Goal: Find specific page/section: Find specific page/section

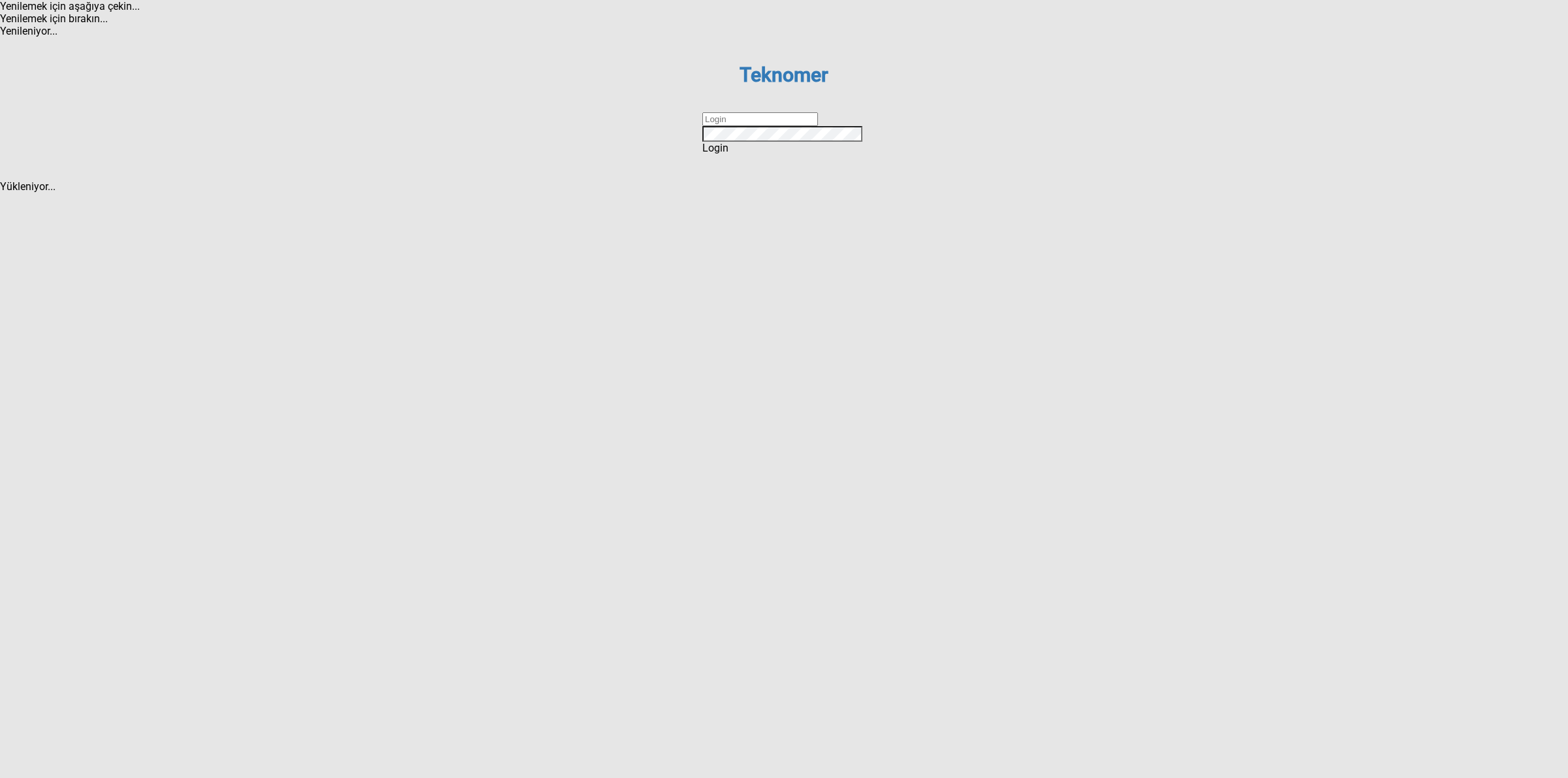
click at [733, 126] on input "text" at bounding box center [760, 119] width 116 height 14
type input "DİZEM"
click at [750, 154] on div "Login" at bounding box center [784, 148] width 163 height 12
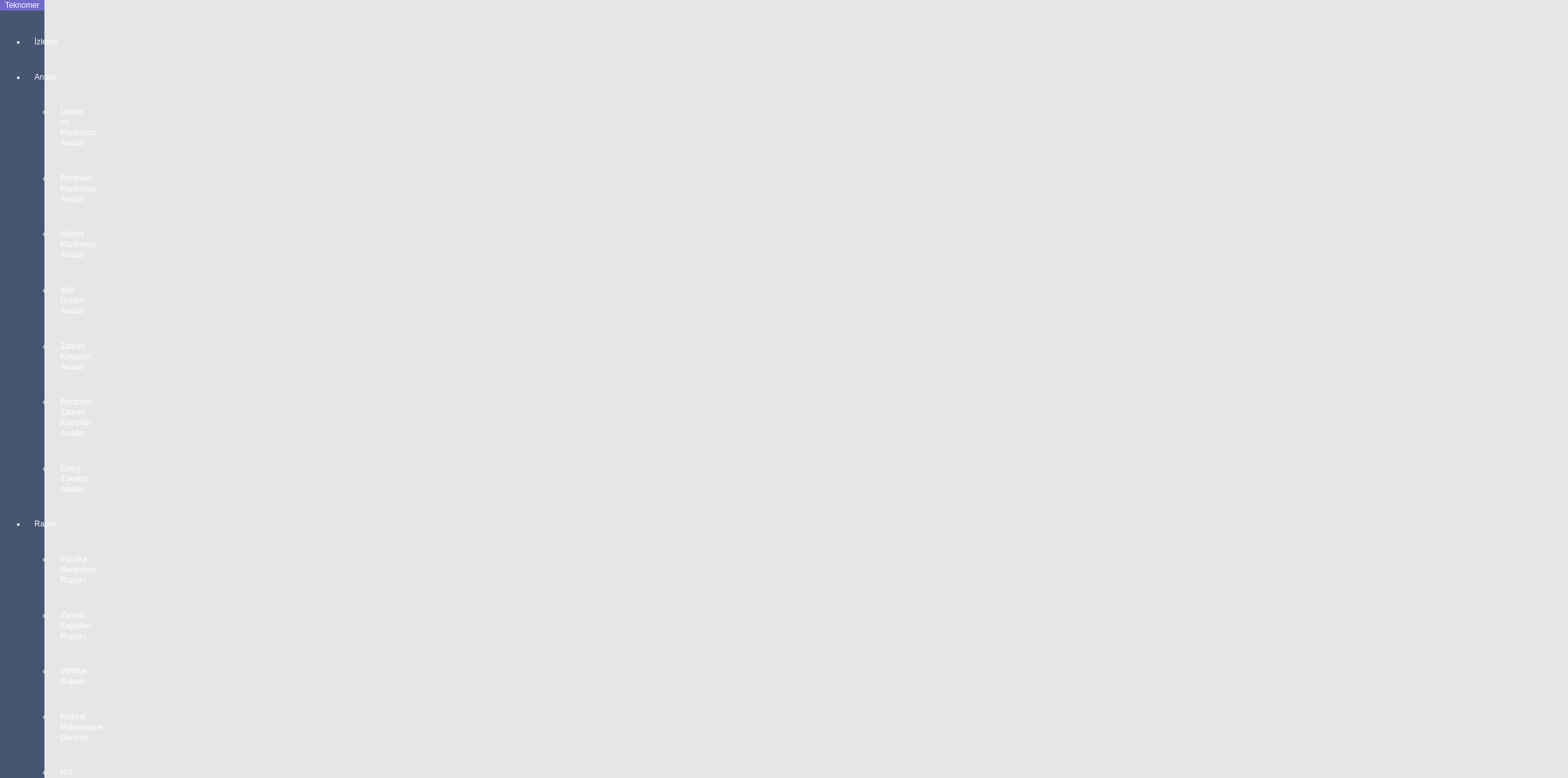
click at [26, 54] on div at bounding box center [36, 54] width 19 height 0
click at [82, 27] on span "MAKİNE YERLEŞİM PLANI" at bounding box center [131, 33] width 121 height 12
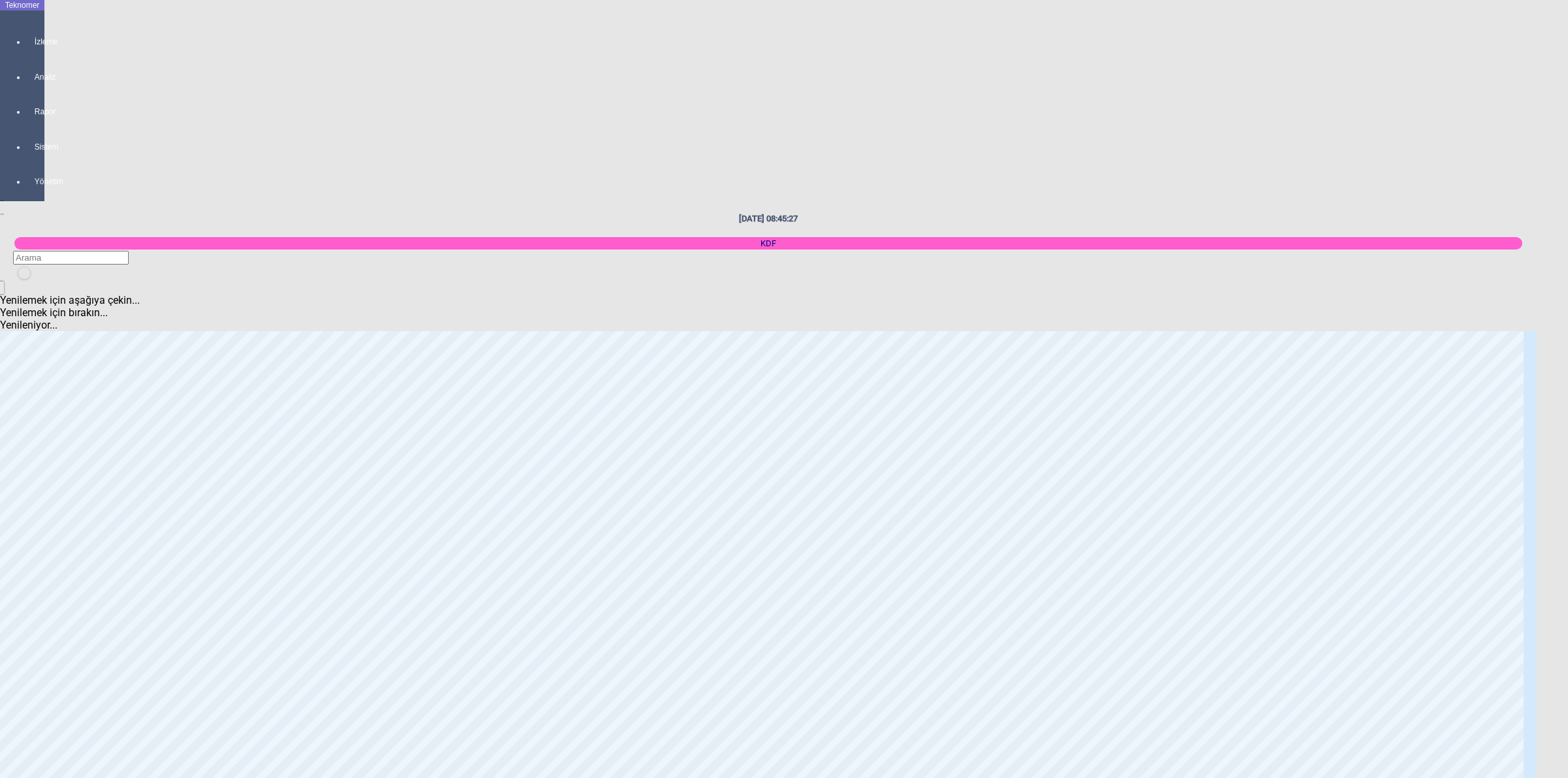
scroll to position [899, 0]
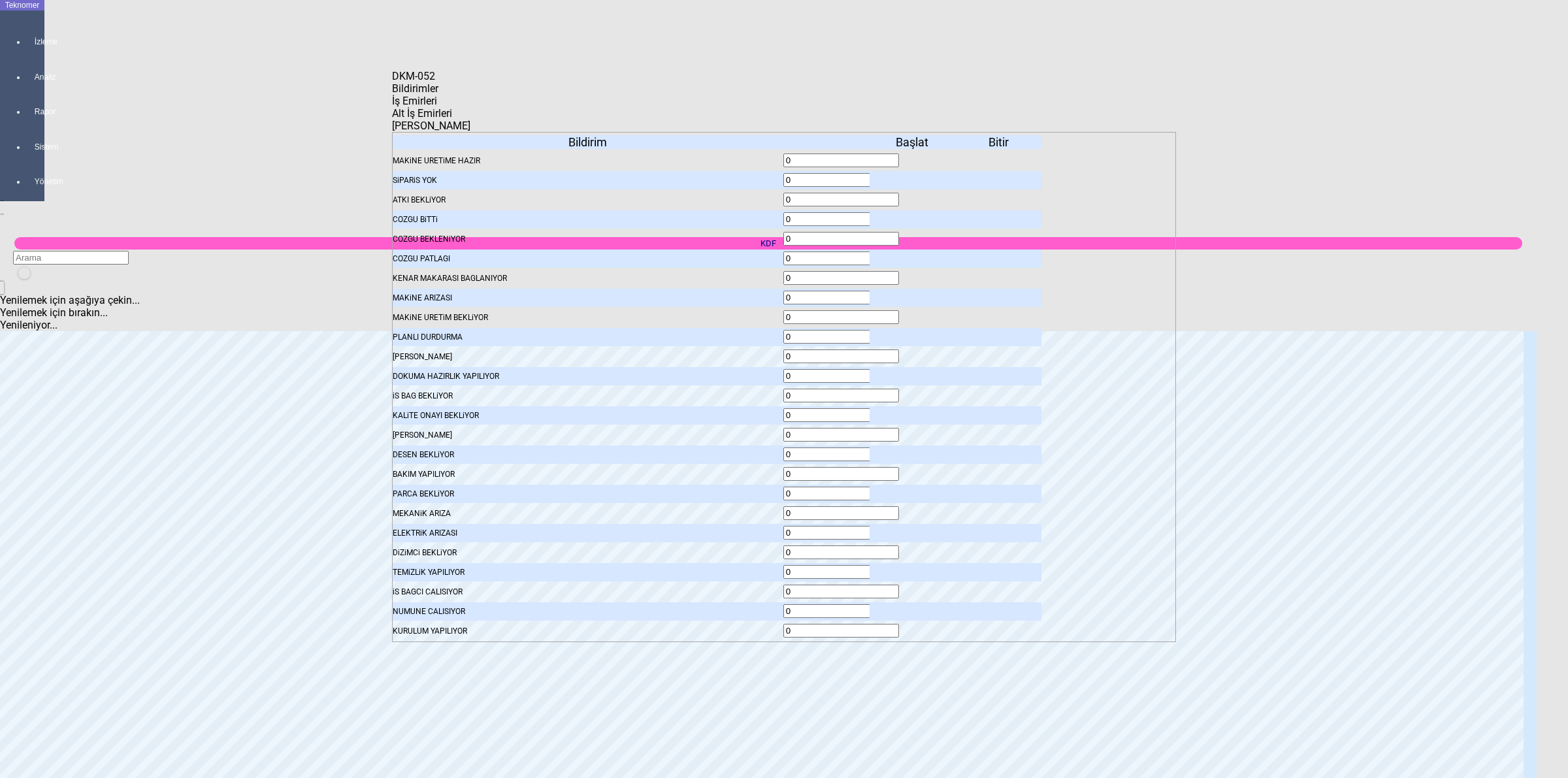
click at [1424, 446] on body "Teknomer İzleme Analiz Rapor Sistem Yönetim [DATE] 08:45:34 KDF Yenilemek için …" at bounding box center [784, 389] width 1568 height 778
click at [913, 176] on icon at bounding box center [913, 180] width 0 height 9
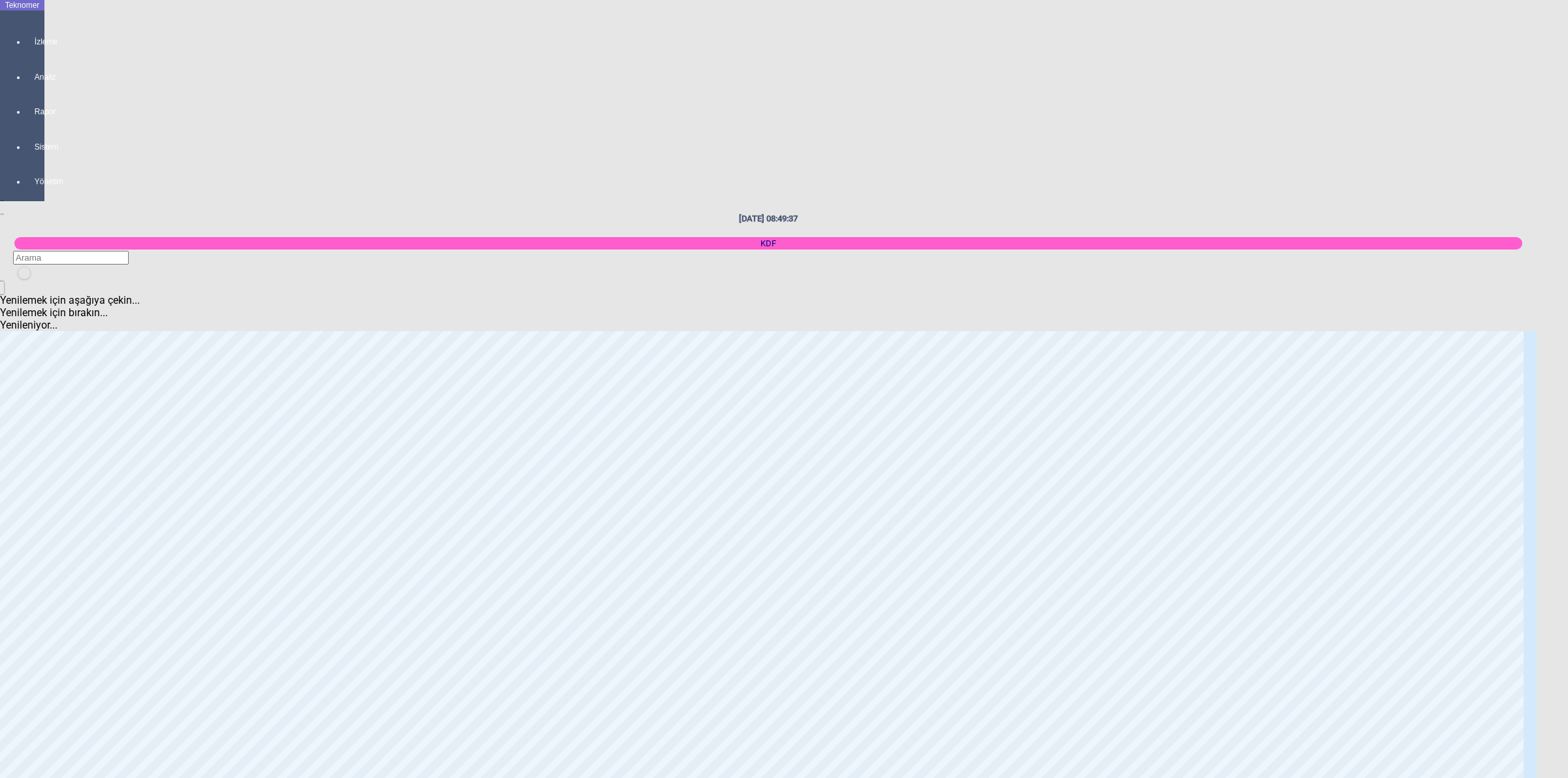
scroll to position [82, 0]
